Goal: Task Accomplishment & Management: Use online tool/utility

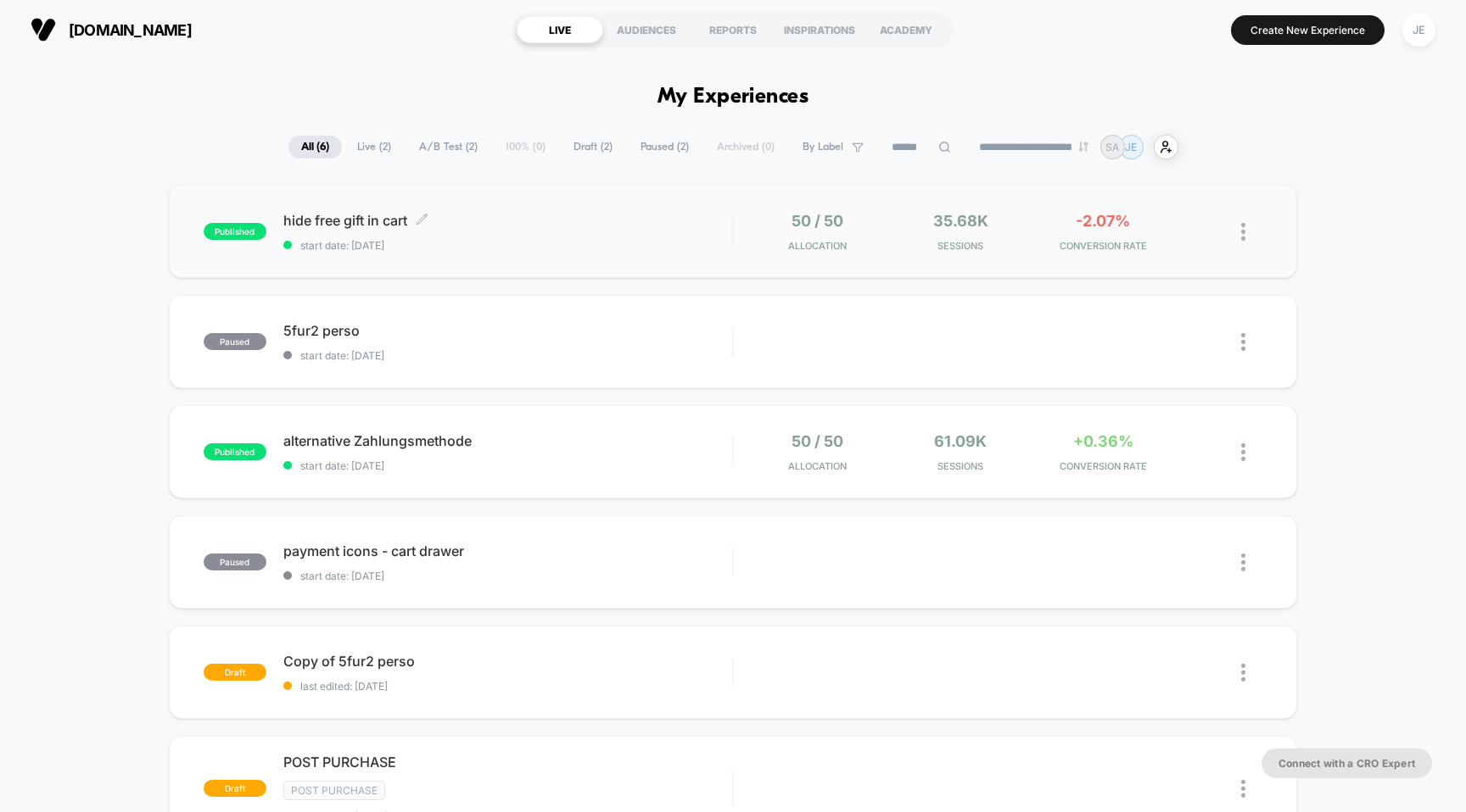
click at [684, 222] on span "hide free gift in cart Click to edit experience details" at bounding box center [509, 220] width 450 height 17
